Goal: Check status

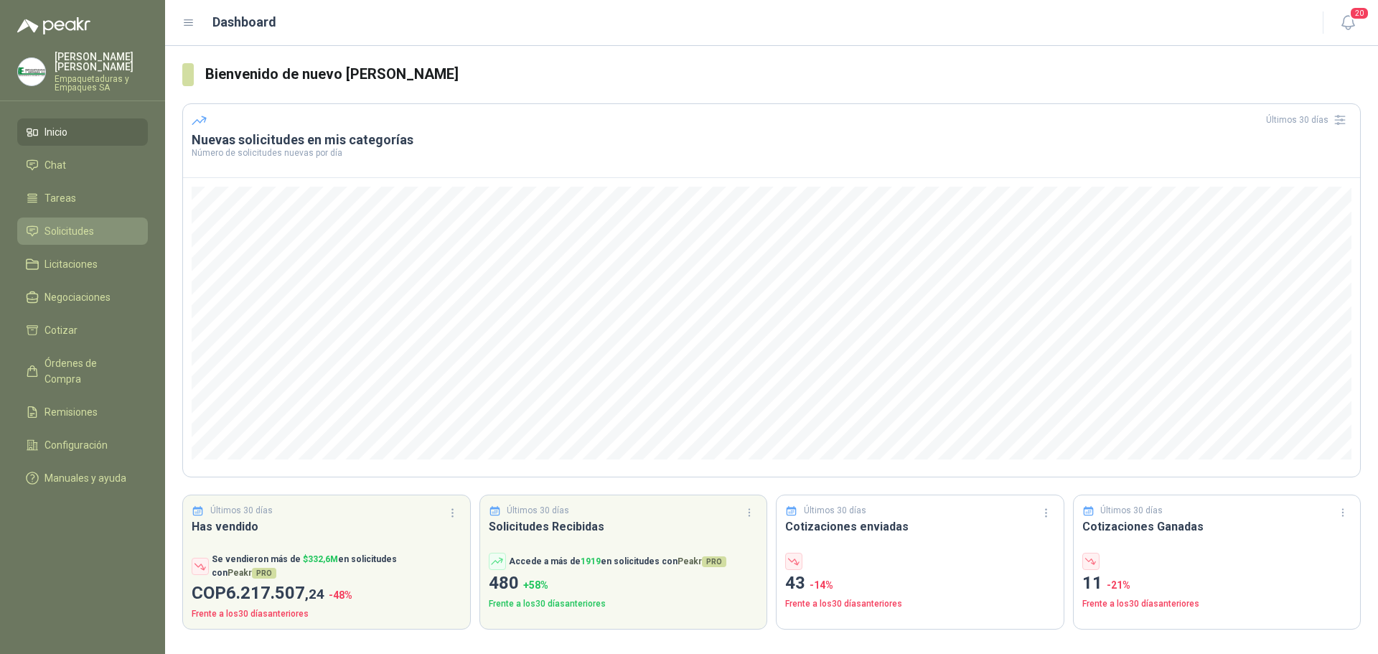
click at [74, 236] on span "Solicitudes" at bounding box center [69, 231] width 50 height 16
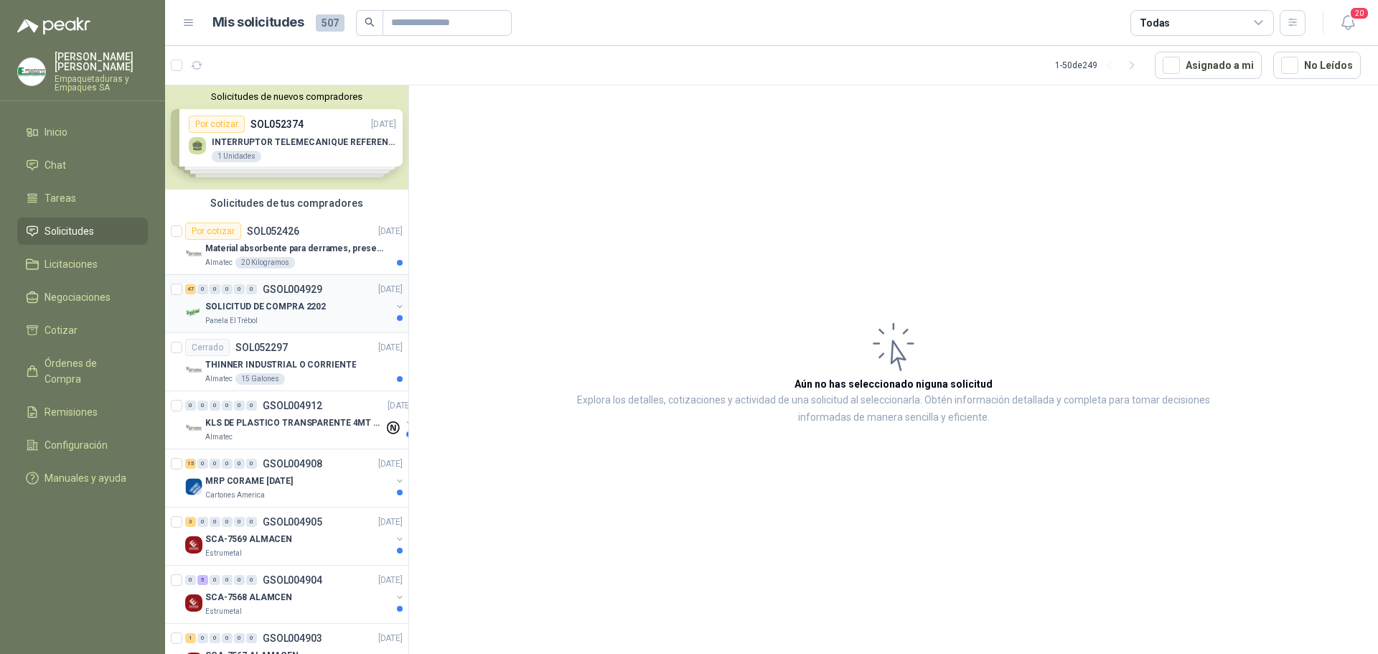
scroll to position [72, 0]
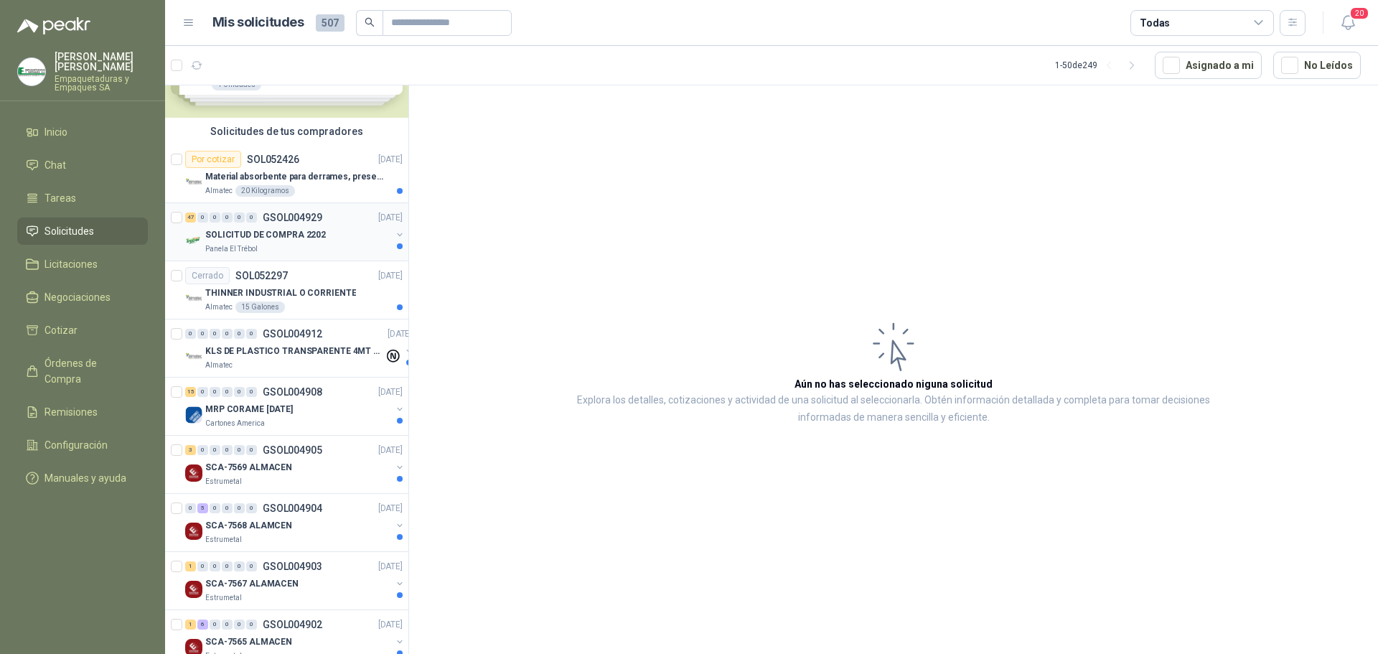
click at [311, 232] on p "SOLICITUD DE COMPRA 2202" at bounding box center [265, 235] width 121 height 14
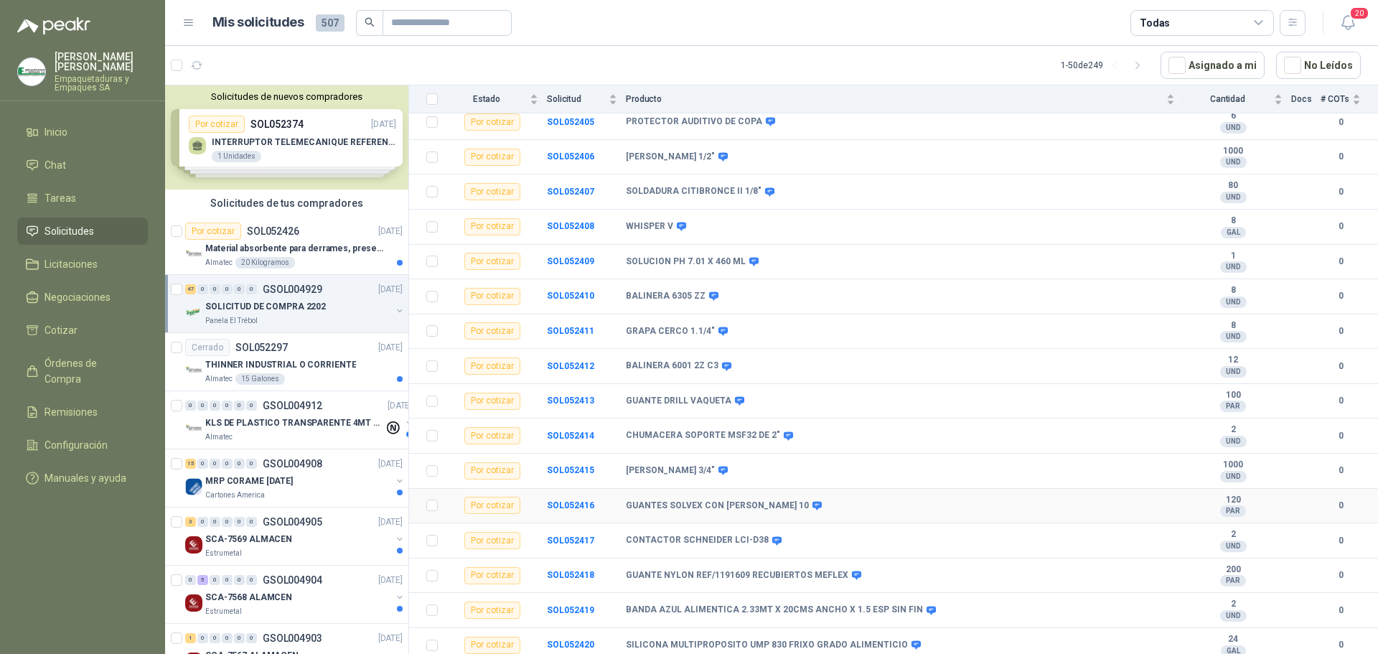
scroll to position [1257, 0]
